Goal: Task Accomplishment & Management: Use online tool/utility

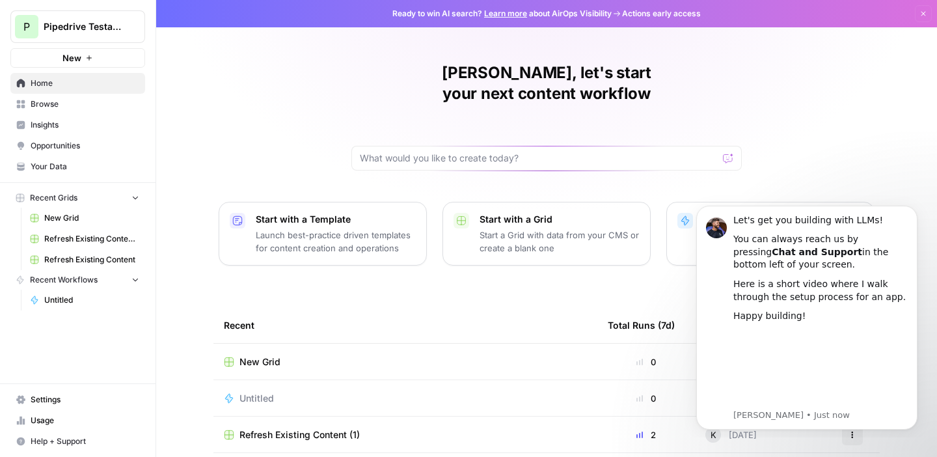
scroll to position [33, 0]
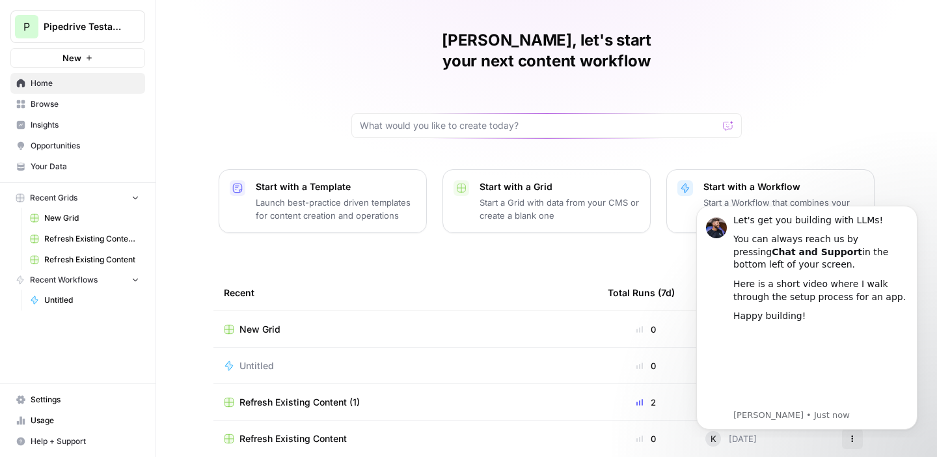
click at [135, 107] on span "Browse" at bounding box center [85, 104] width 109 height 12
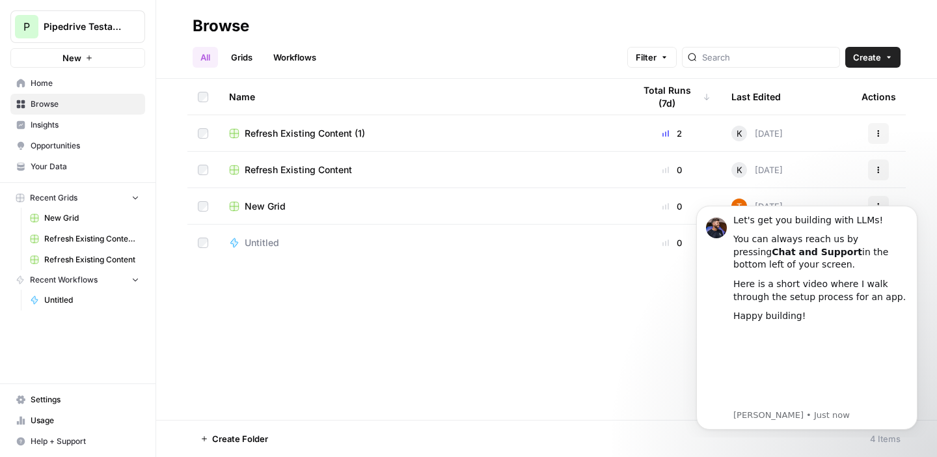
click at [115, 123] on span "Insights" at bounding box center [85, 125] width 109 height 12
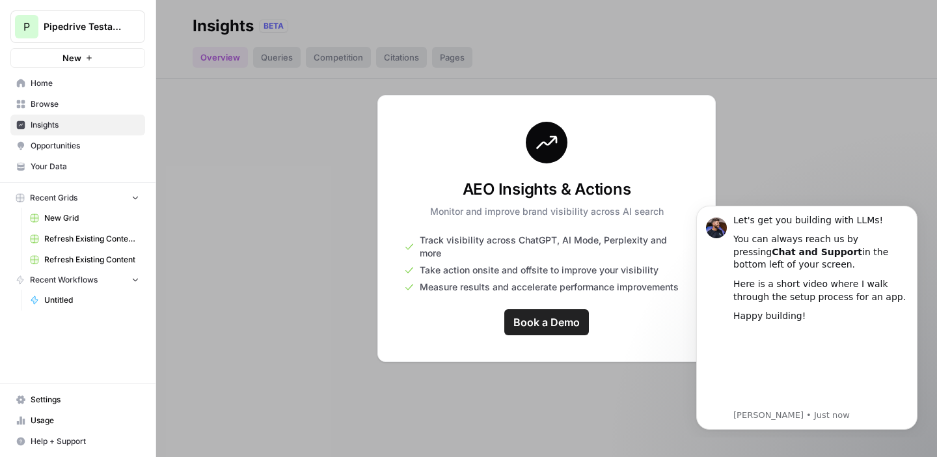
click at [109, 159] on link "Your Data" at bounding box center [77, 166] width 135 height 21
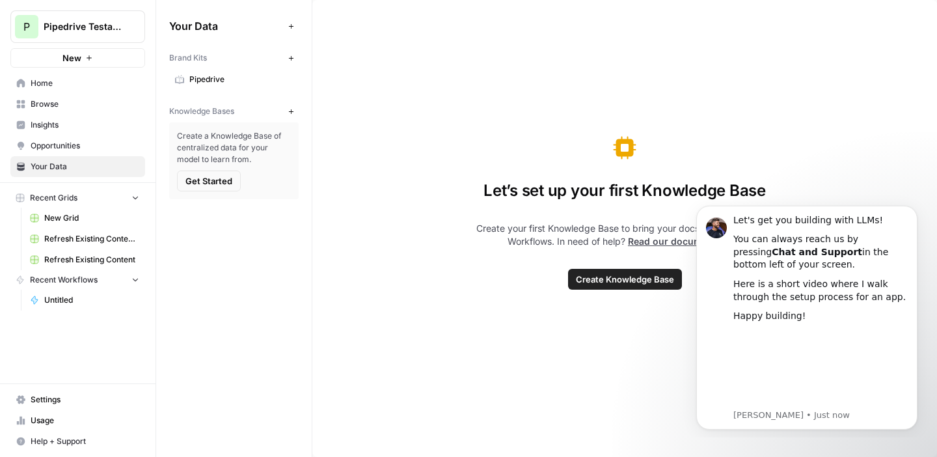
click at [112, 143] on span "Opportunities" at bounding box center [85, 146] width 109 height 12
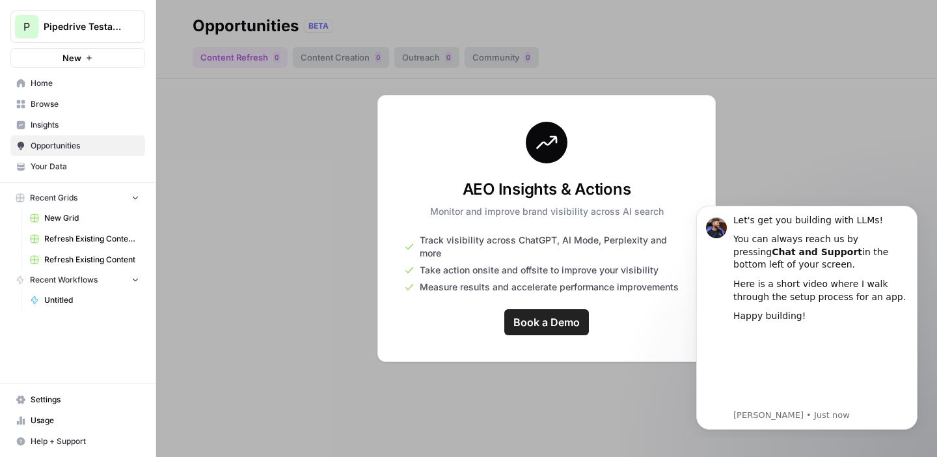
click at [115, 84] on span "Home" at bounding box center [85, 83] width 109 height 12
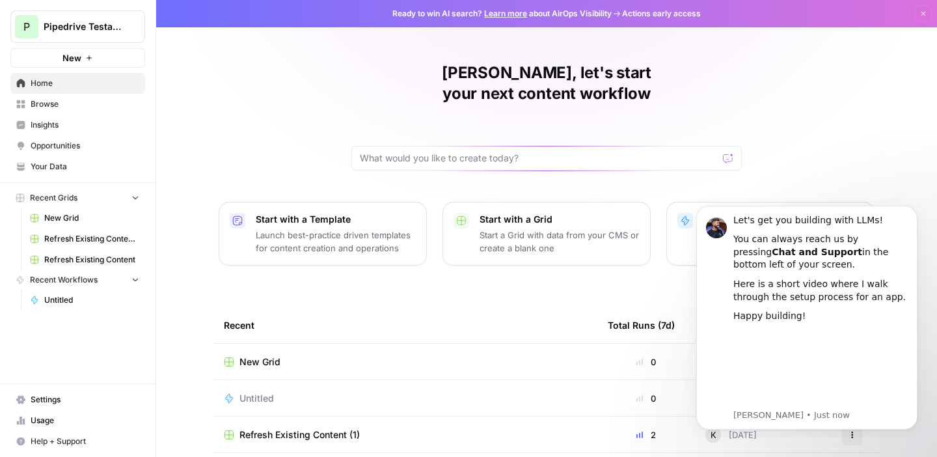
scroll to position [33, 0]
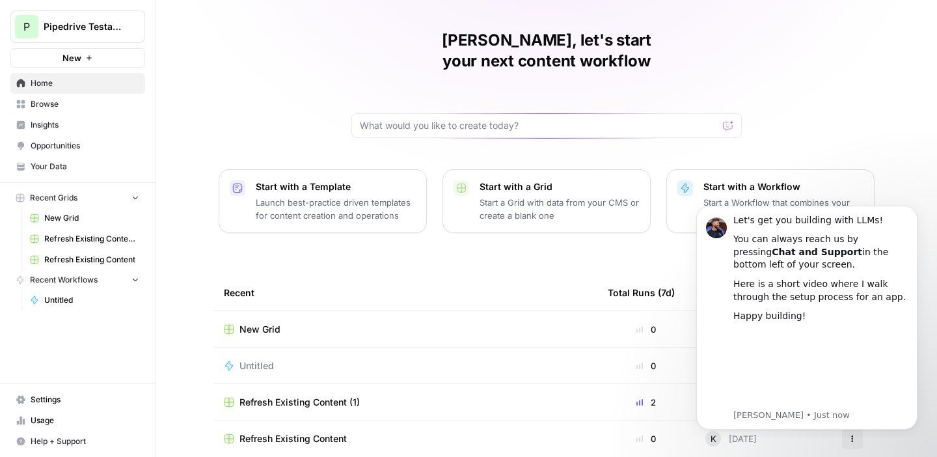
click at [584, 115] on div at bounding box center [547, 125] width 391 height 25
type input "I want to add FAQ components on high-performance pages?"
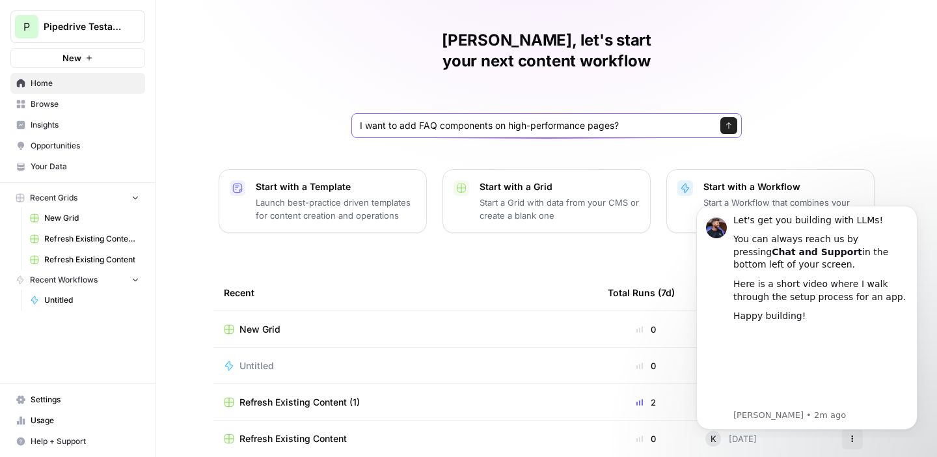
click at [724, 117] on button "Send" at bounding box center [729, 125] width 17 height 17
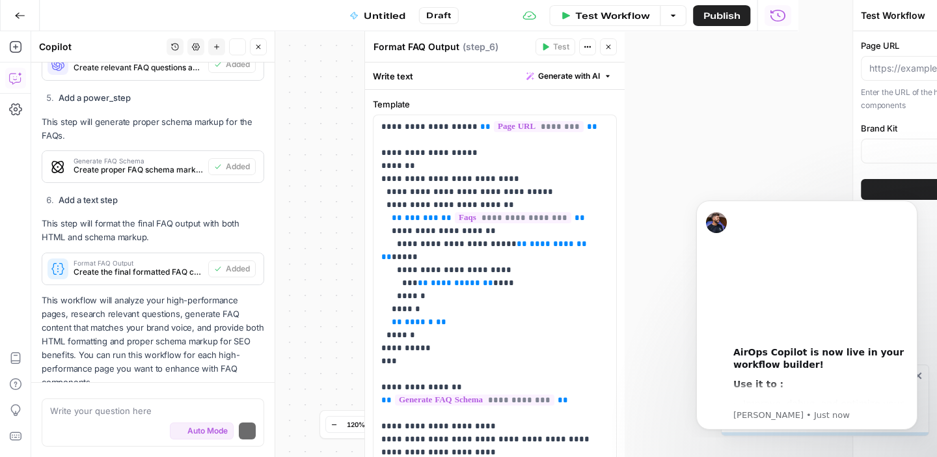
scroll to position [1126, 0]
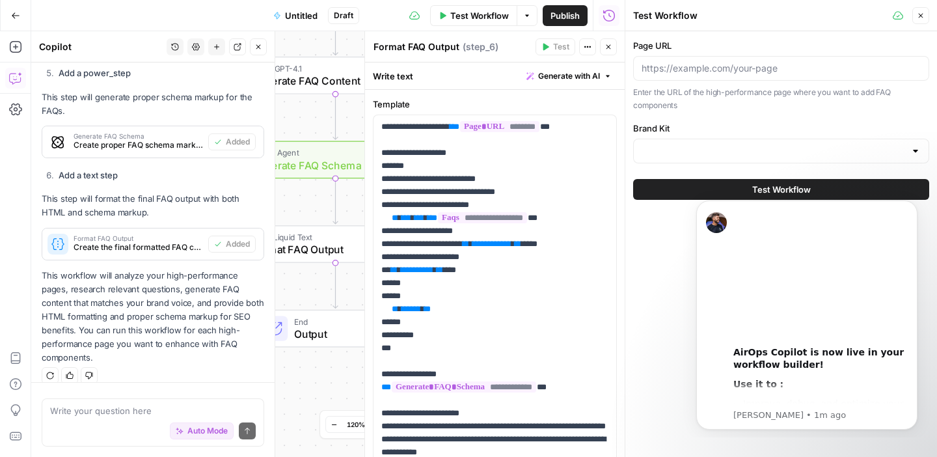
click at [924, 20] on button "Close" at bounding box center [921, 15] width 17 height 17
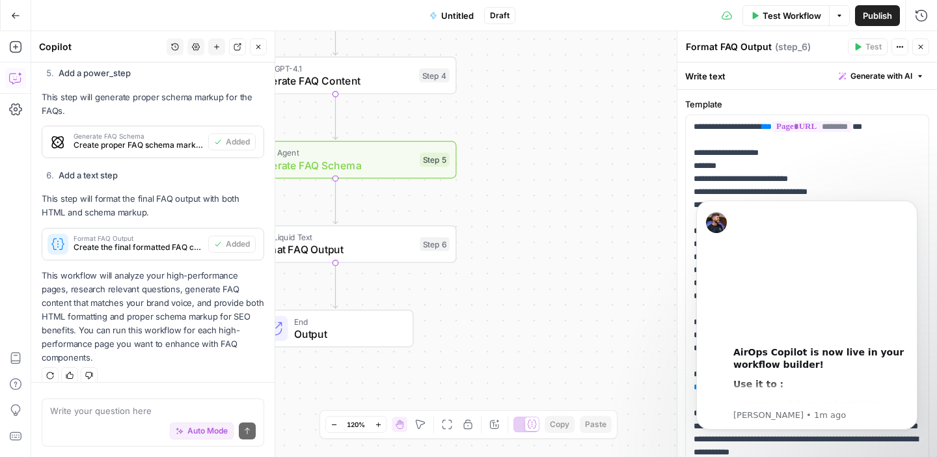
click at [255, 44] on icon "button" at bounding box center [259, 47] width 8 height 8
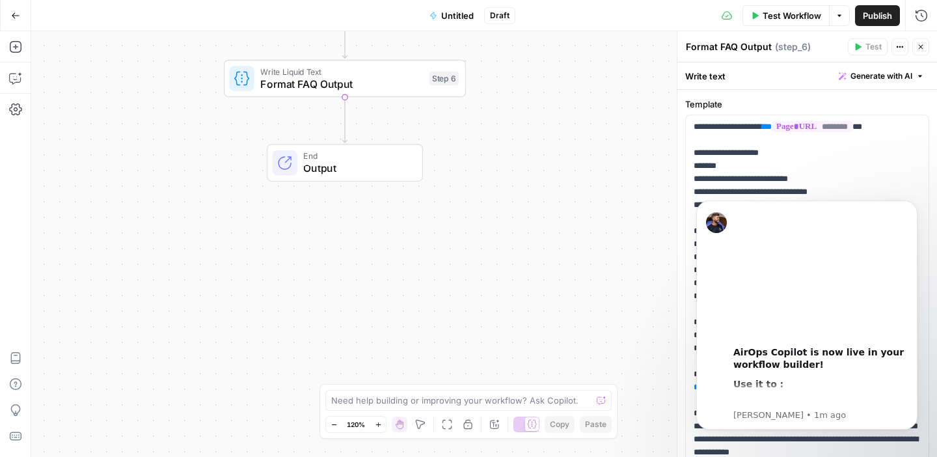
click at [8, 19] on button "Go Back" at bounding box center [15, 15] width 23 height 23
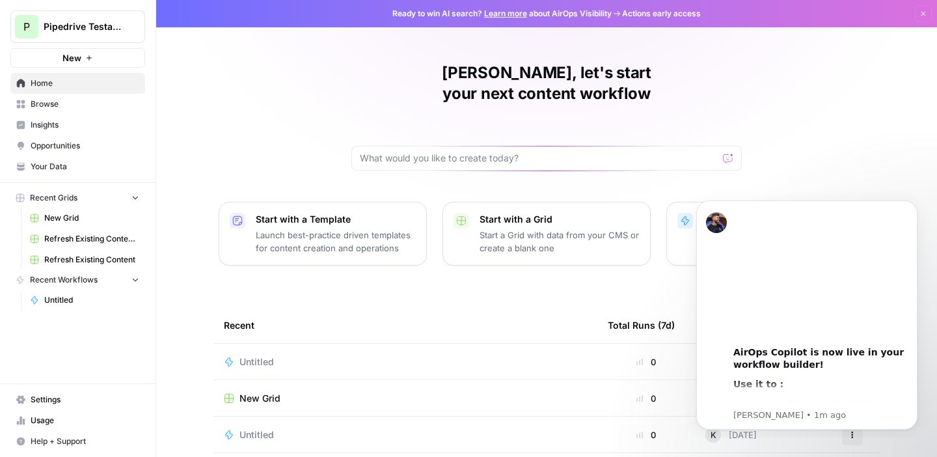
scroll to position [69, 0]
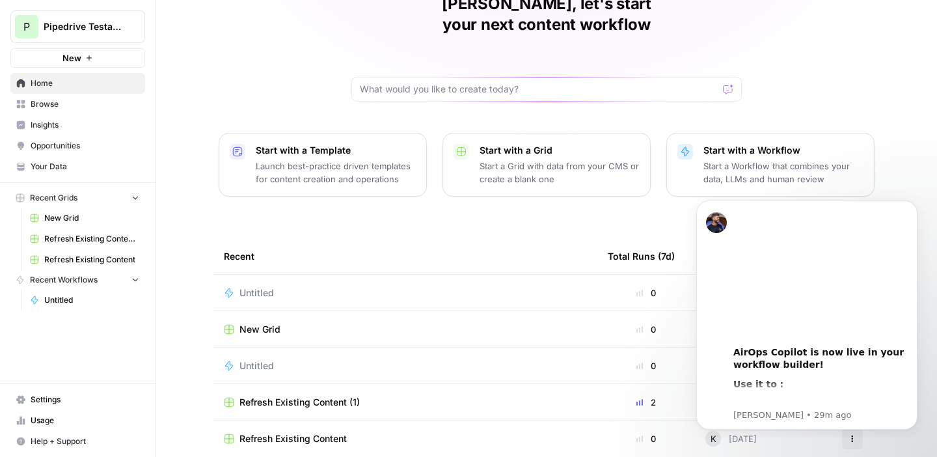
click at [739, 144] on p "Start with a Workflow" at bounding box center [784, 150] width 160 height 13
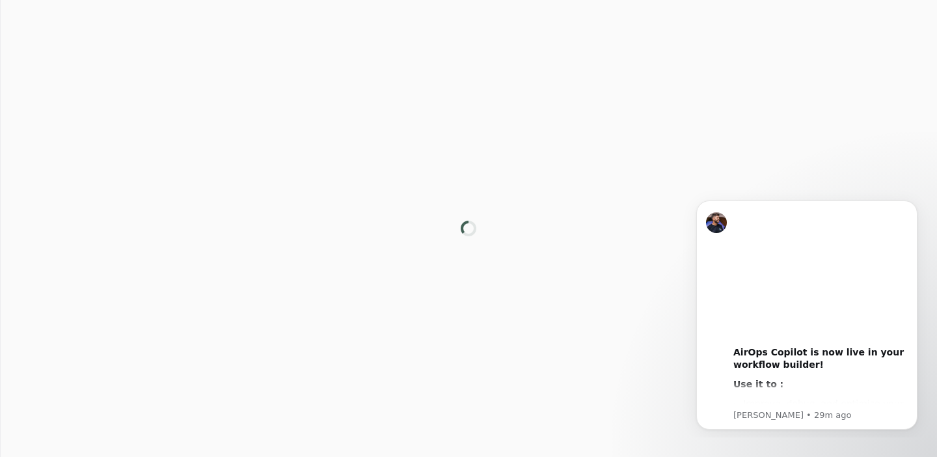
click at [739, 130] on div at bounding box center [468, 228] width 937 height 457
